Goal: Communication & Community: Answer question/provide support

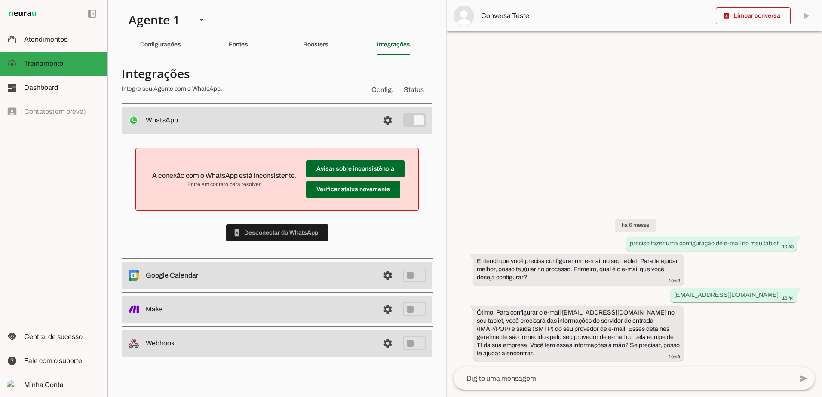
click at [664, 54] on div at bounding box center [634, 198] width 375 height 396
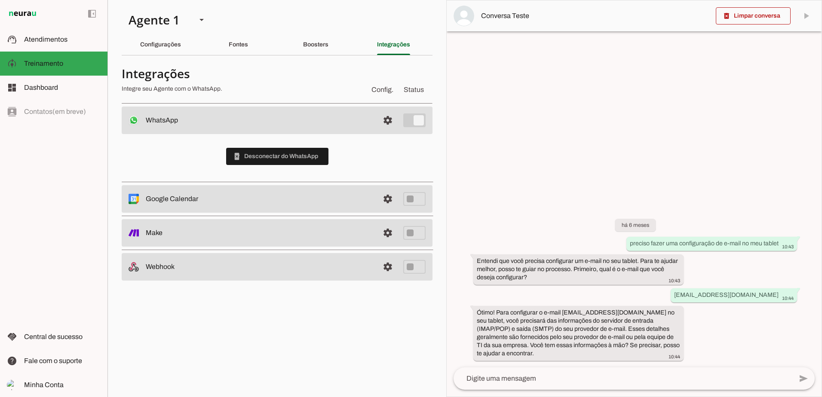
click at [668, 86] on div at bounding box center [634, 198] width 375 height 396
click at [660, 116] on div at bounding box center [634, 198] width 375 height 396
click at [42, 38] on span "Atendimentos" at bounding box center [45, 39] width 43 height 7
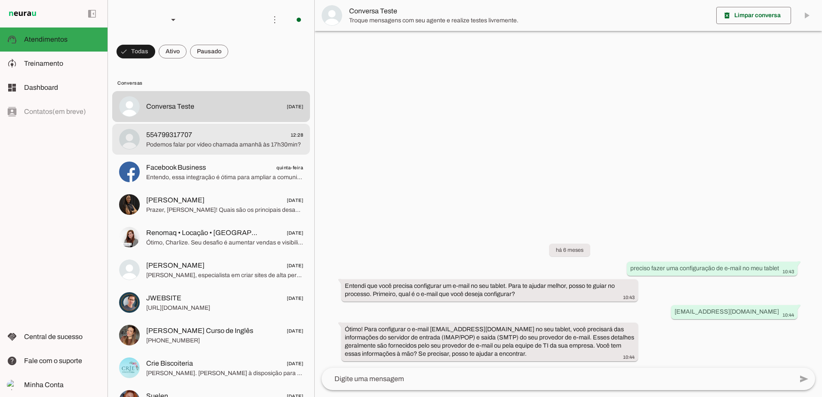
click at [165, 128] on md-item "554799317707 12:28 Podemos falar por vídeo chamada amanhã às 17h30min?" at bounding box center [211, 139] width 198 height 31
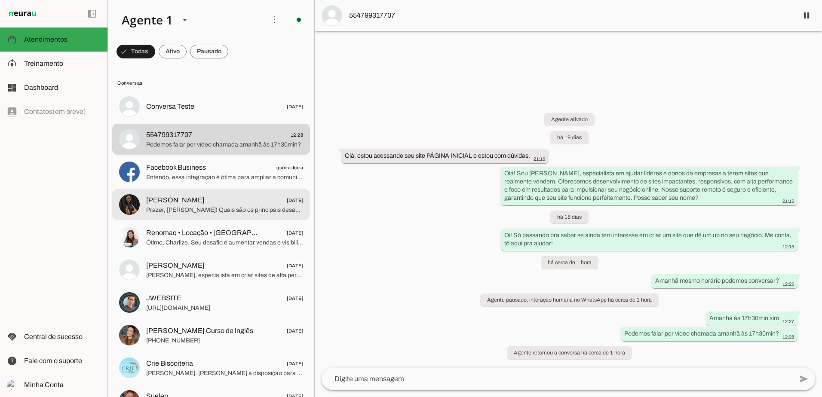
click at [145, 212] on md-item "Simone 07/10/2025 Prazer, Simone! Quais são os principais desafios profissionai…" at bounding box center [211, 204] width 198 height 31
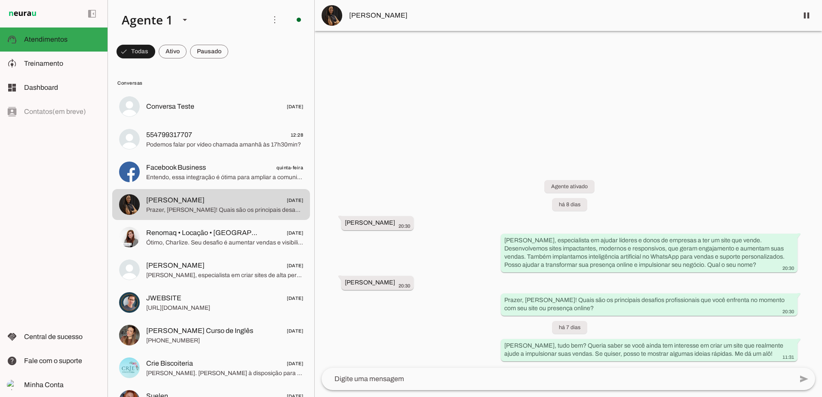
click at [368, 13] on span "Simone" at bounding box center [570, 15] width 442 height 10
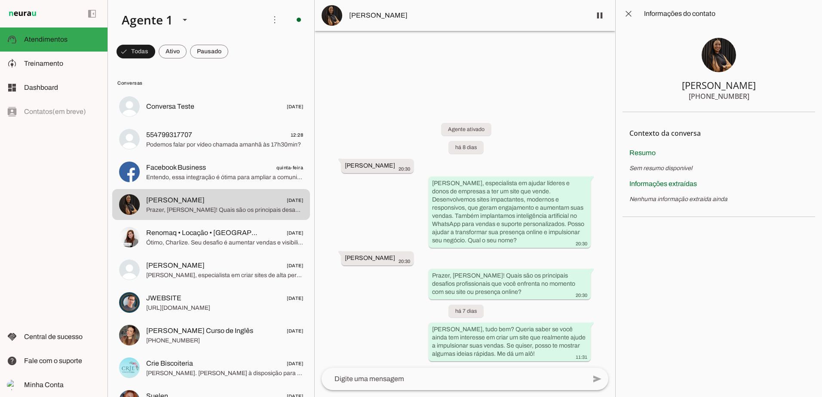
click at [721, 59] on img at bounding box center [719, 55] width 34 height 34
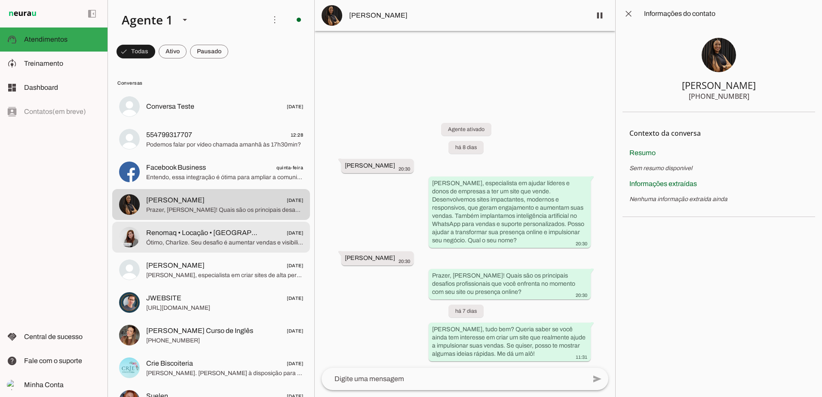
click at [148, 245] on span "Ótimo, Charlize. Seu desafio é aumentar vendas e visibilidade online, certo? Po…" at bounding box center [224, 243] width 157 height 9
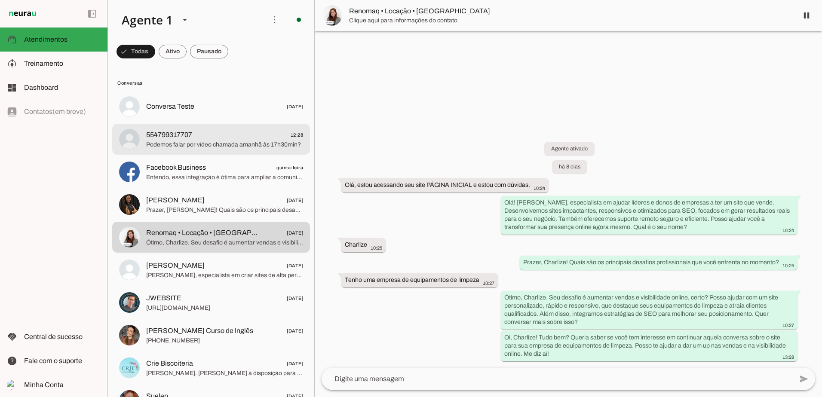
click at [174, 148] on span "Podemos falar por vídeo chamada amanhã às 17h30min?" at bounding box center [224, 145] width 157 height 9
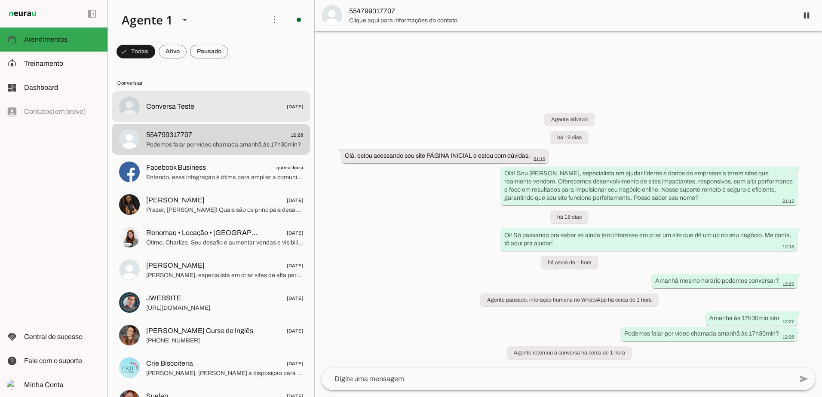
click at [190, 110] on span "Conversa Teste" at bounding box center [170, 106] width 48 height 10
